Goal: Complete application form

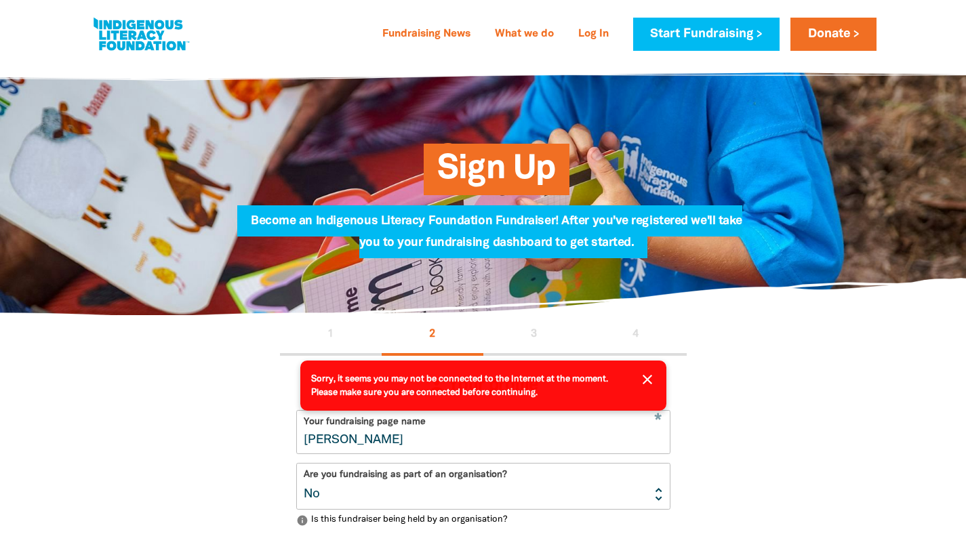
select select "No"
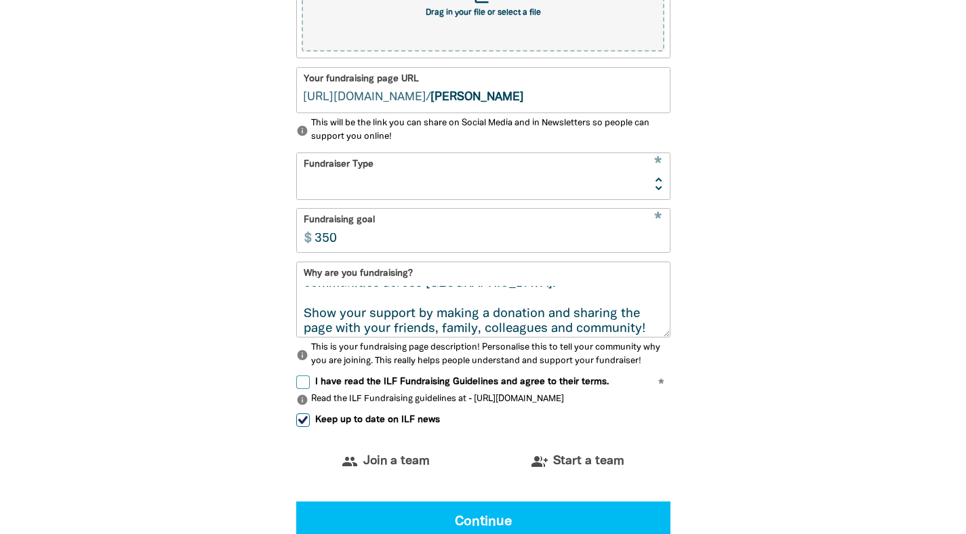
scroll to position [62, 0]
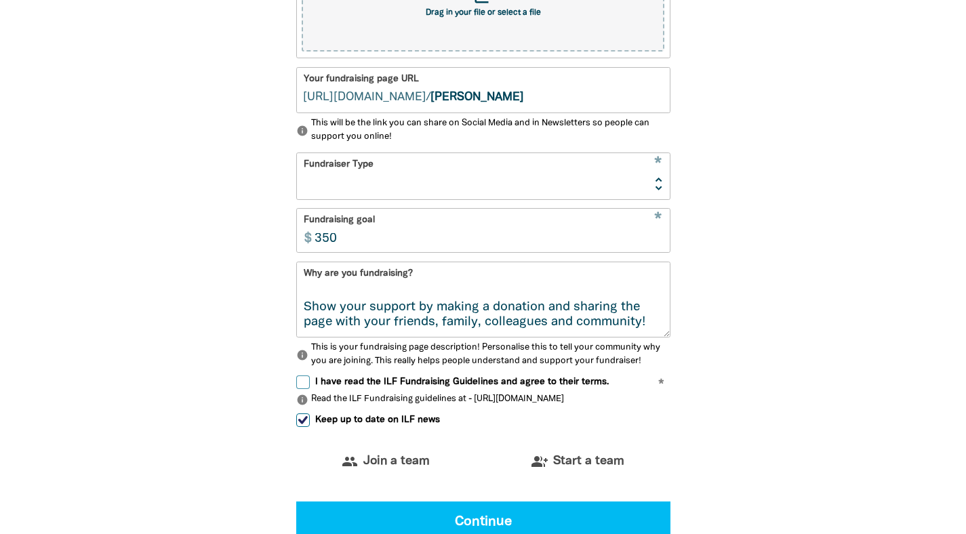
drag, startPoint x: 305, startPoint y: 291, endPoint x: 592, endPoint y: 332, distance: 290.2
click at [592, 332] on textarea "We are raising funds to support the Indigenous Literacy Foundation (ILF) to pro…" at bounding box center [483, 311] width 373 height 51
paste textarea "The Fruitchouli Literacy Fund was founded with the belief that storytelling and…"
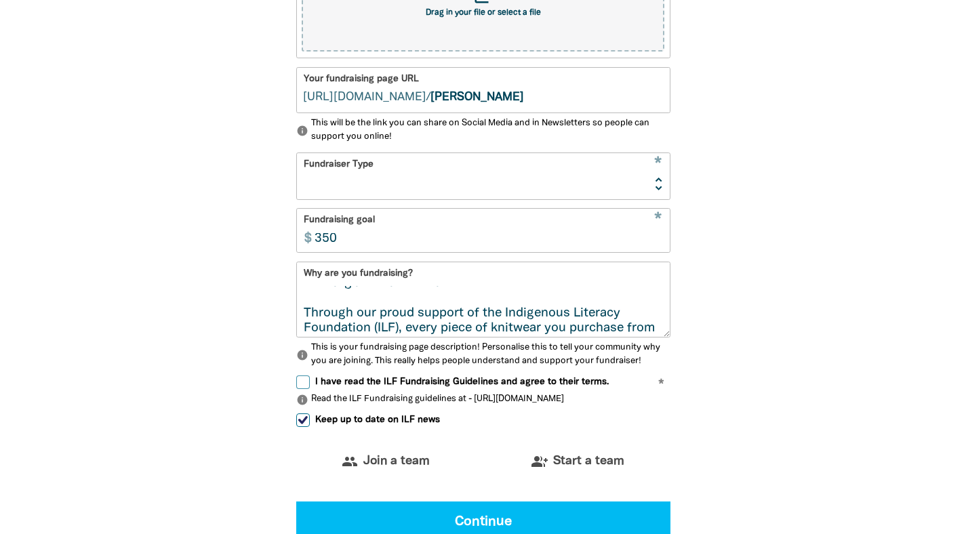
scroll to position [0, 0]
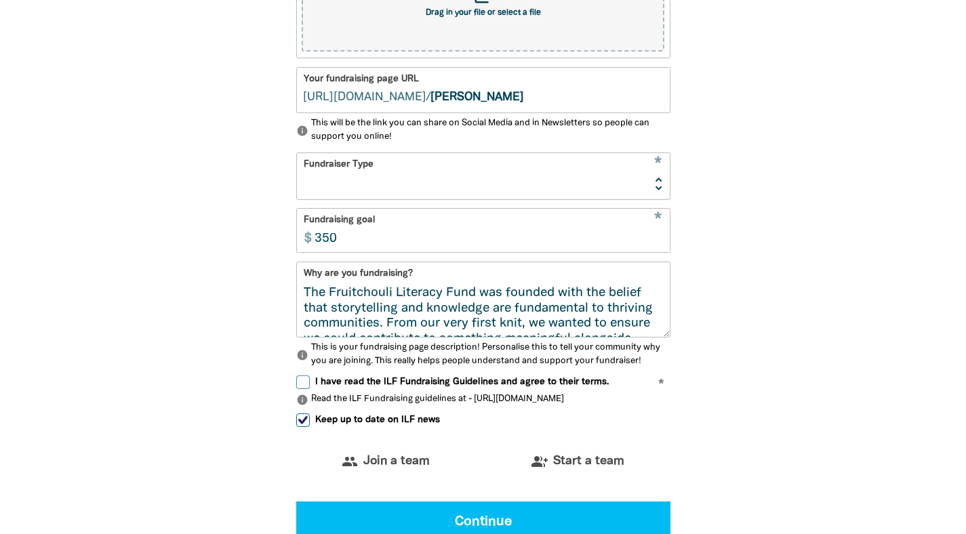
drag, startPoint x: 642, startPoint y: 292, endPoint x: 416, endPoint y: 283, distance: 225.9
click at [416, 283] on div "Why are you fundraising? The Fruitchouli Literacy Fund was founded with the bel…" at bounding box center [483, 300] width 374 height 76
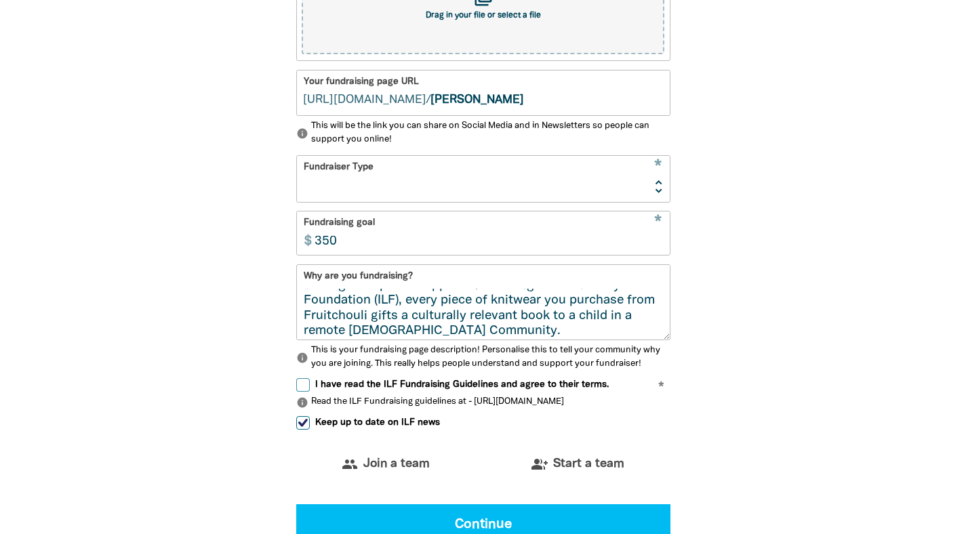
scroll to position [108, 0]
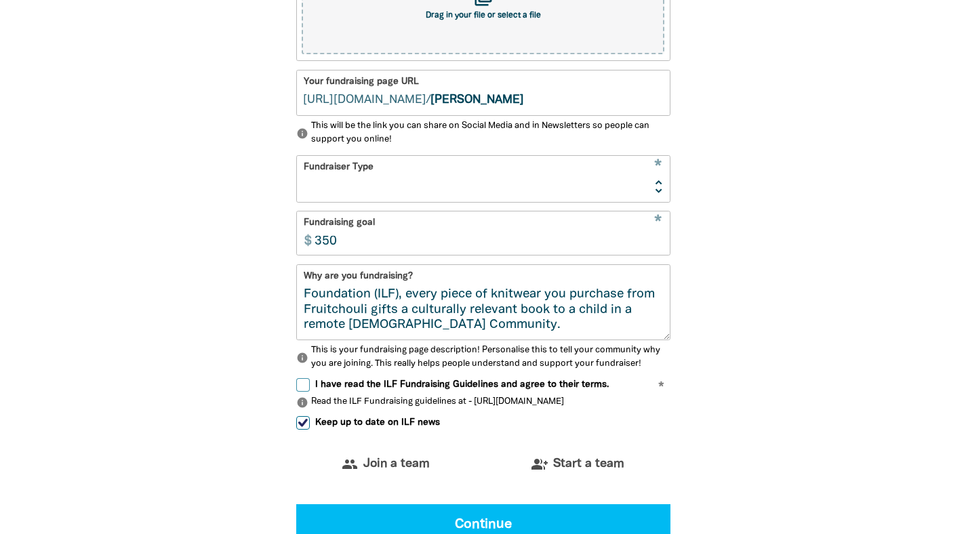
drag, startPoint x: 305, startPoint y: 299, endPoint x: 535, endPoint y: 342, distance: 233.8
click at [535, 342] on div "Why are you fundraising? At [GEOGRAPHIC_DATA] we believe that storytelling and …" at bounding box center [483, 317] width 374 height 106
type textarea "At [GEOGRAPHIC_DATA] we believe that storytelling and knowledge are fundamental…"
select select "No"
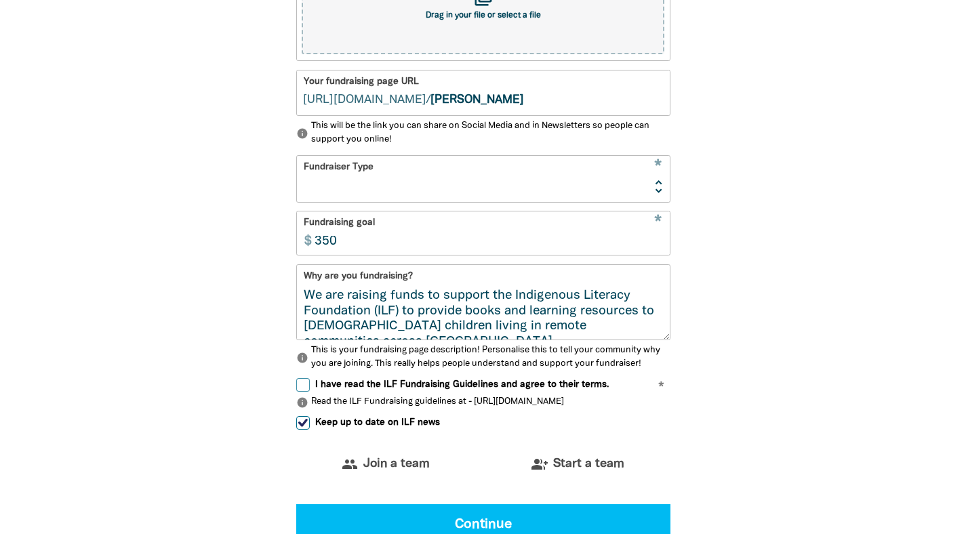
select select "No"
